Goal: Task Accomplishment & Management: Manage account settings

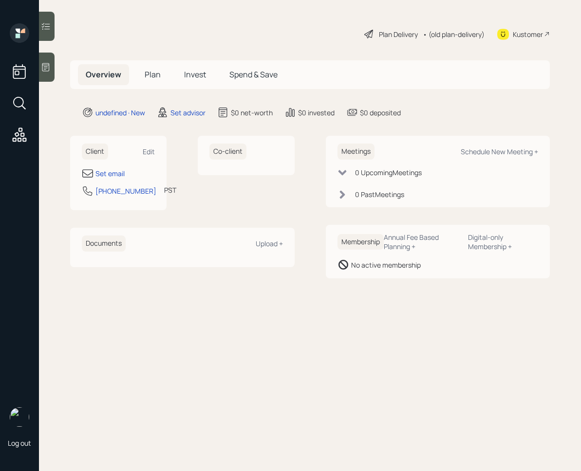
click at [155, 151] on div "Client Edit Set email [PHONE_NUMBER] PST Currently 2:57 PM" at bounding box center [118, 173] width 96 height 74
click at [150, 148] on div "Edit" at bounding box center [149, 151] width 12 height 9
select select "America/Los_Angeles"
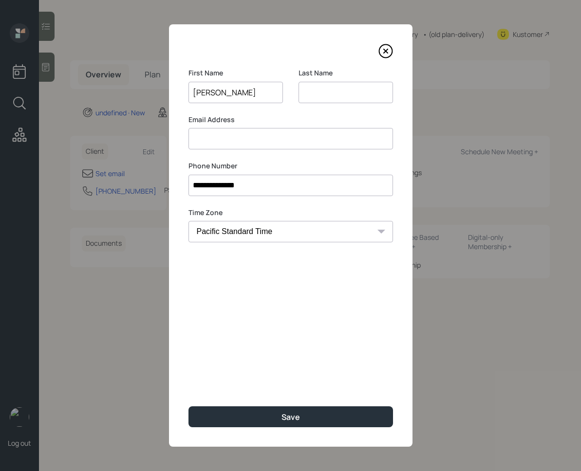
click at [233, 90] on input "[PERSON_NAME]" at bounding box center [235, 92] width 94 height 21
type input "[PERSON_NAME]"
click at [311, 91] on input at bounding box center [345, 92] width 94 height 21
paste input "[PERSON_NAME]"
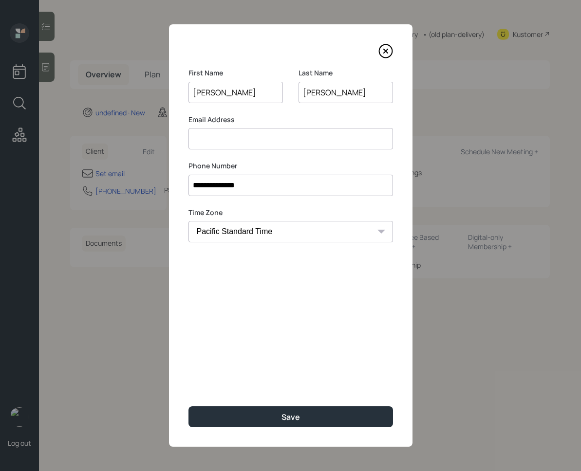
type input "[PERSON_NAME]"
click at [255, 113] on div "First Name Francisco" at bounding box center [235, 91] width 94 height 47
click at [246, 140] on input at bounding box center [290, 138] width 204 height 21
click at [235, 134] on input at bounding box center [290, 138] width 204 height 21
click at [249, 144] on input at bounding box center [290, 138] width 204 height 21
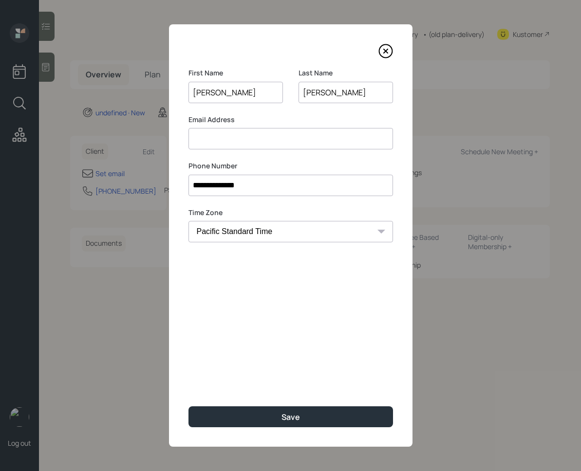
click at [308, 141] on input at bounding box center [290, 138] width 204 height 21
click at [379, 167] on label "Phone Number" at bounding box center [290, 166] width 204 height 10
click at [328, 147] on input at bounding box center [290, 138] width 204 height 21
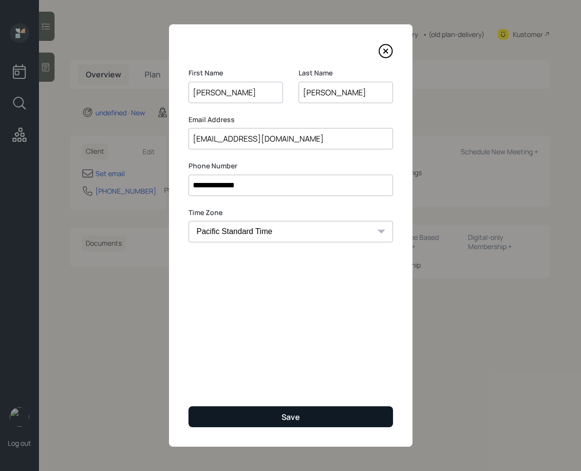
type input "[EMAIL_ADDRESS][DOMAIN_NAME]"
click at [261, 423] on button "Save" at bounding box center [290, 416] width 204 height 21
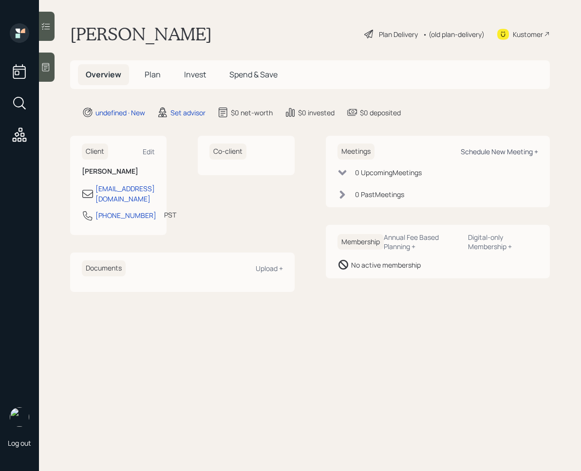
click at [492, 153] on div "Schedule New Meeting +" at bounding box center [498, 151] width 77 height 9
select select "round-[PERSON_NAME]"
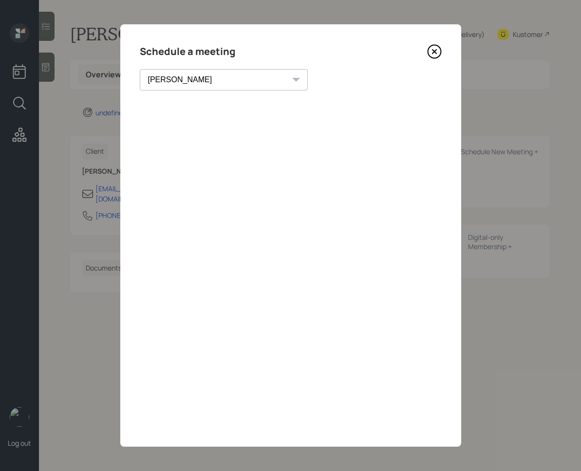
click at [437, 52] on icon at bounding box center [434, 51] width 15 height 15
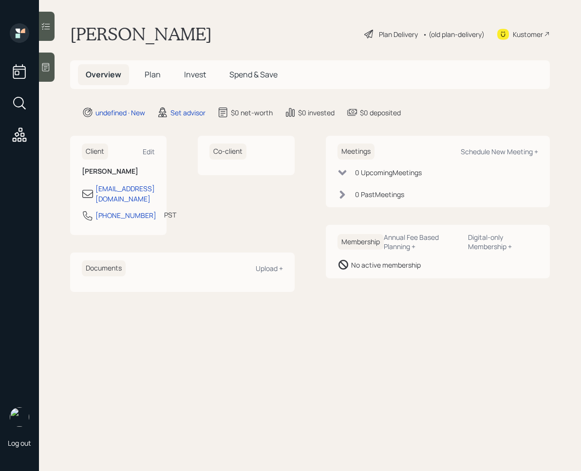
click at [52, 68] on div at bounding box center [47, 67] width 16 height 29
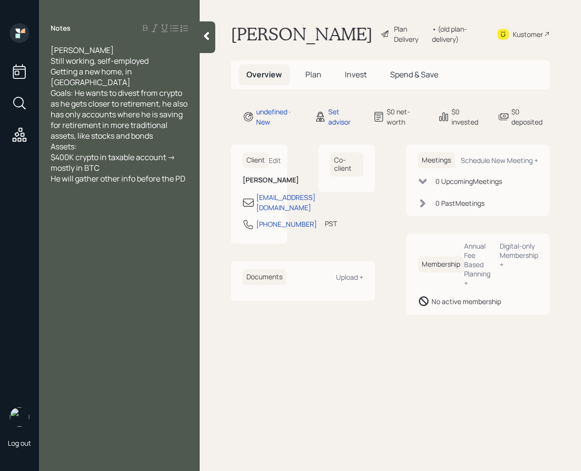
click at [214, 36] on div at bounding box center [208, 37] width 16 height 32
